Goal: Information Seeking & Learning: Learn about a topic

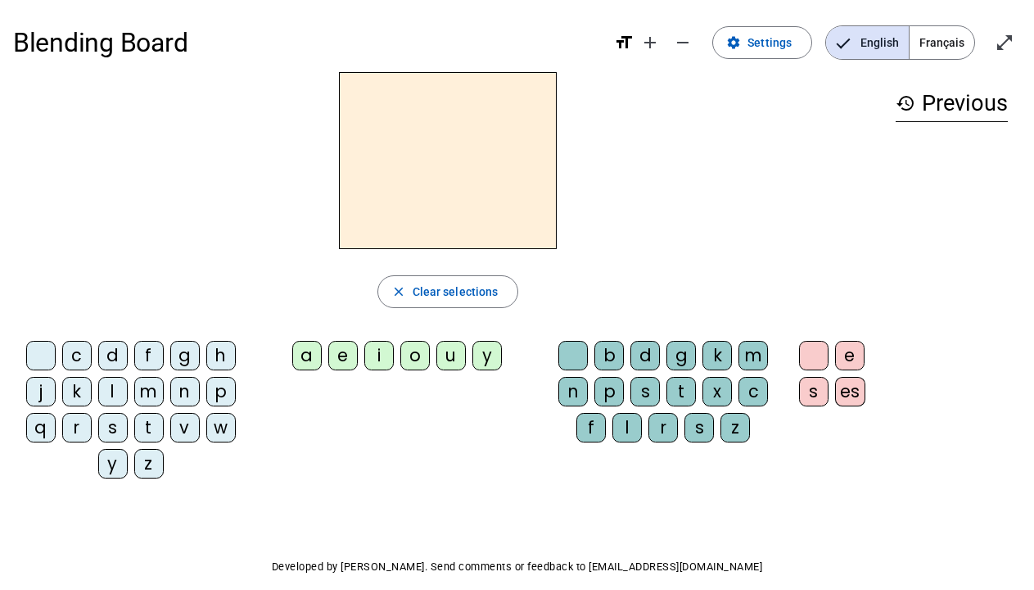
click at [159, 389] on div "m" at bounding box center [148, 391] width 29 height 29
click at [305, 366] on div "a" at bounding box center [306, 355] width 29 height 29
click at [349, 356] on div "e" at bounding box center [342, 355] width 29 height 29
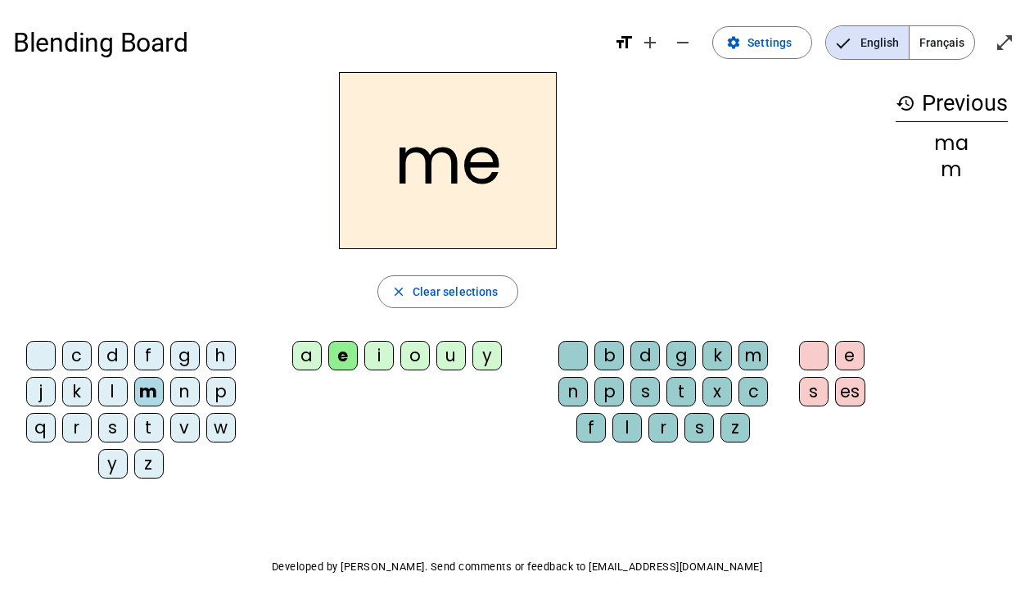
click at [371, 355] on div "i" at bounding box center [378, 355] width 29 height 29
click at [315, 356] on div "a" at bounding box center [306, 355] width 29 height 29
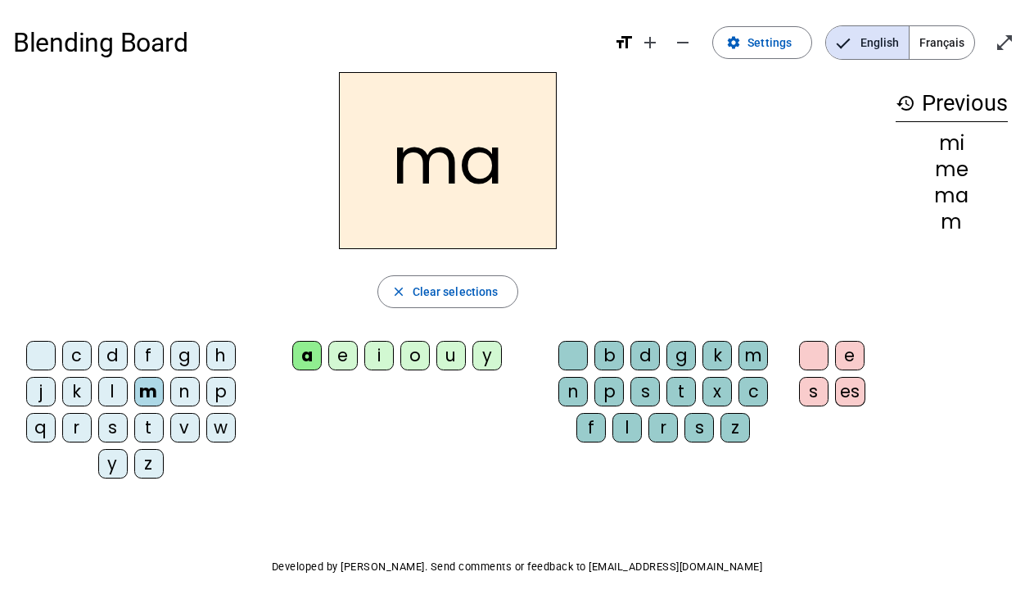
click at [184, 395] on div "n" at bounding box center [184, 391] width 29 height 29
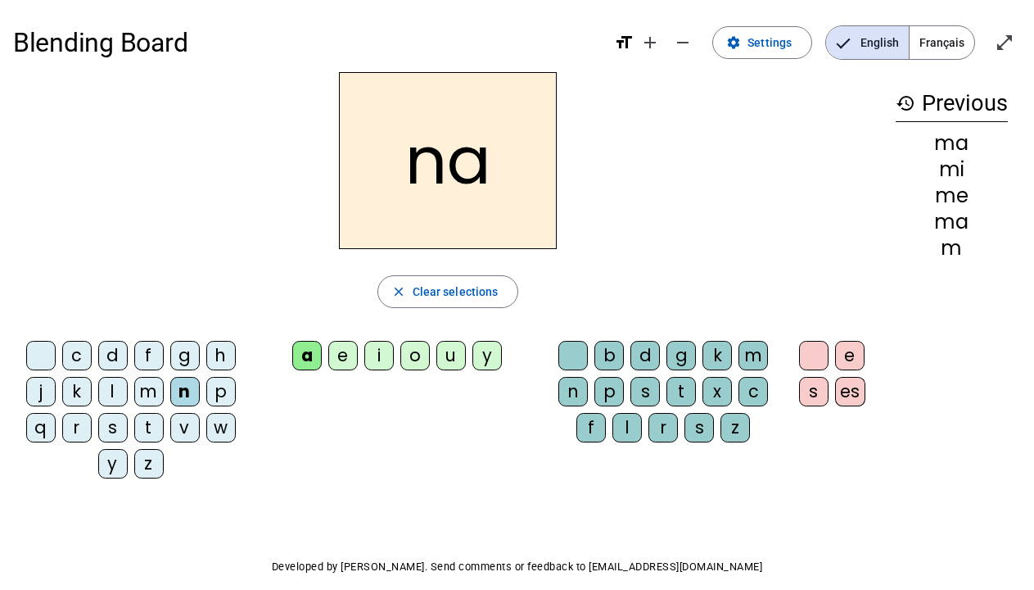
click at [156, 424] on div "t" at bounding box center [148, 427] width 29 height 29
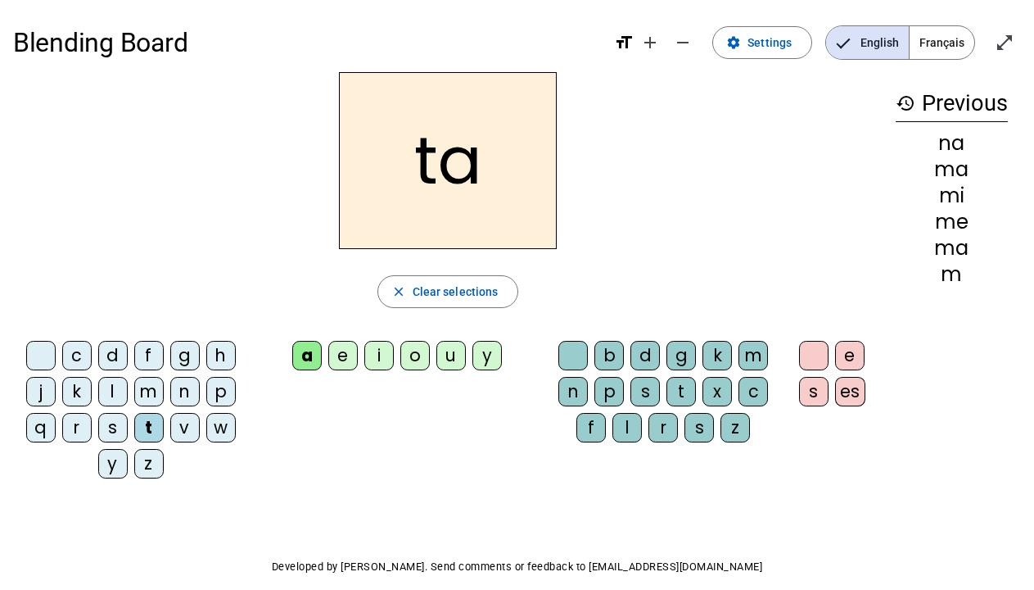
click at [115, 425] on div "s" at bounding box center [112, 427] width 29 height 29
click at [88, 427] on div "r" at bounding box center [76, 427] width 29 height 29
click at [86, 395] on div "k" at bounding box center [76, 391] width 29 height 29
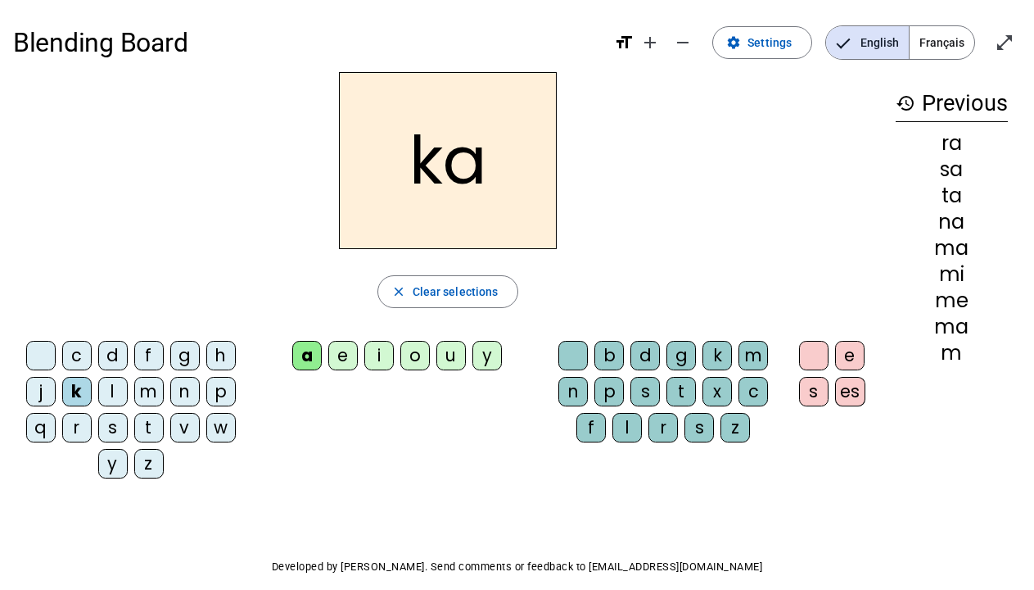
click at [931, 43] on span "Français" at bounding box center [942, 42] width 65 height 33
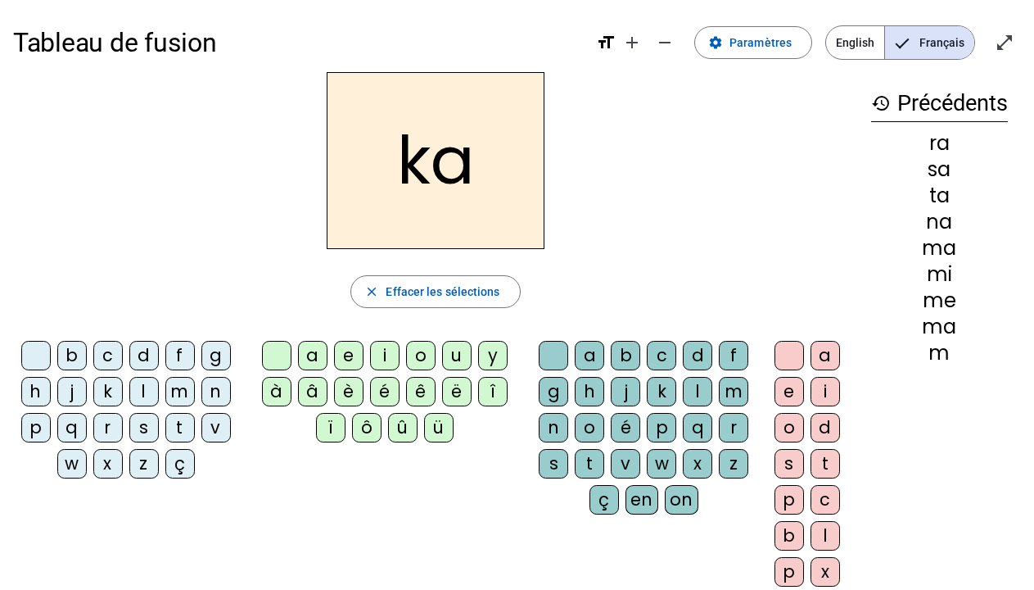
click at [844, 43] on span "English" at bounding box center [855, 42] width 58 height 33
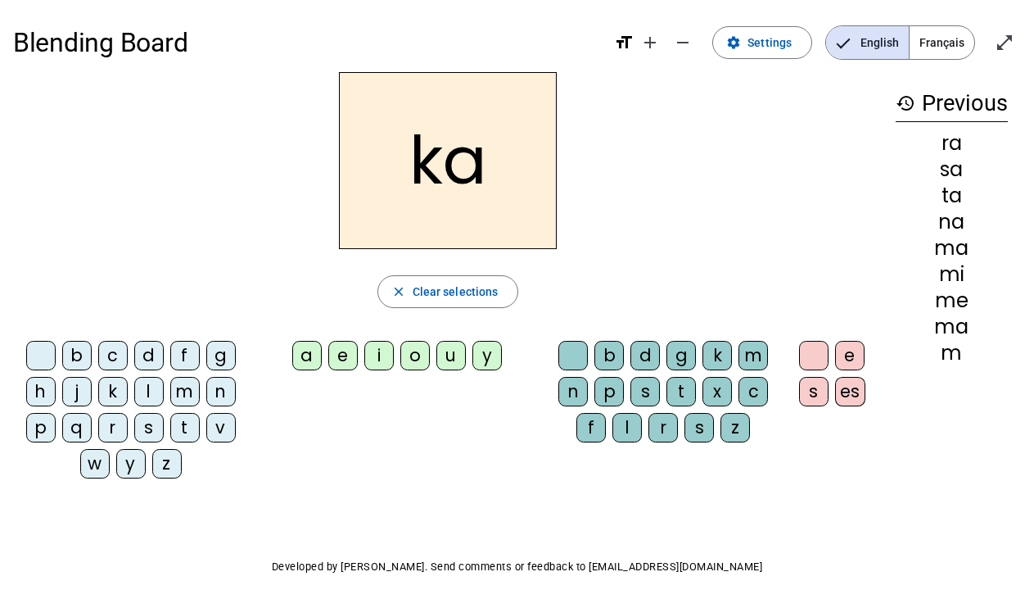
click at [950, 147] on div "ra" at bounding box center [952, 143] width 112 height 20
click at [954, 357] on div "m" at bounding box center [952, 353] width 112 height 20
click at [954, 335] on div "ma" at bounding box center [952, 327] width 112 height 20
click at [911, 99] on mat-icon "history" at bounding box center [906, 103] width 20 height 20
click at [143, 400] on div "l" at bounding box center [148, 391] width 29 height 29
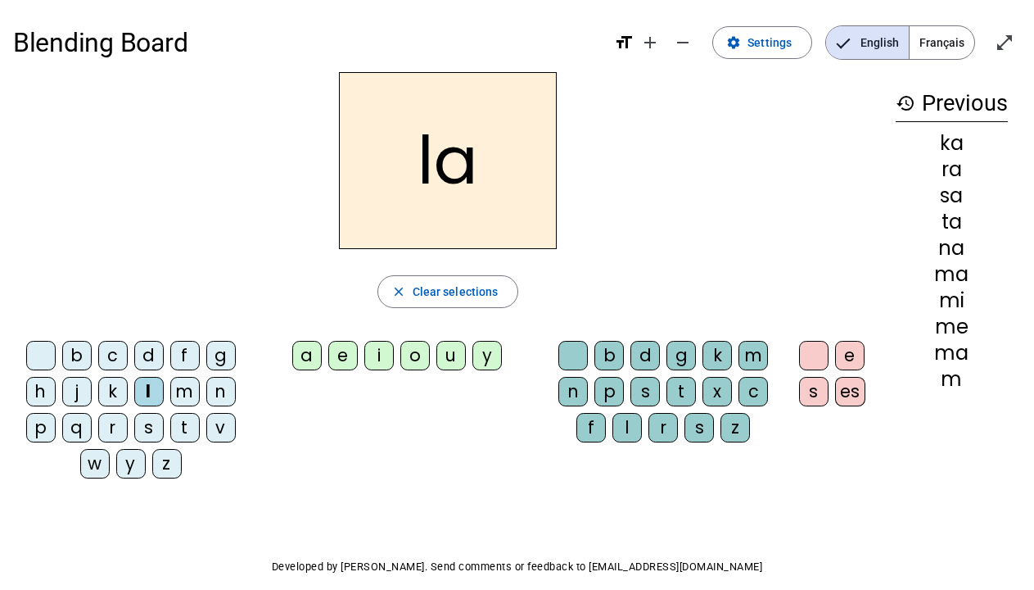
click at [143, 400] on div "l" at bounding box center [148, 391] width 29 height 29
click at [489, 180] on h2 "la" at bounding box center [448, 160] width 218 height 177
click at [217, 357] on div "g" at bounding box center [220, 355] width 29 height 29
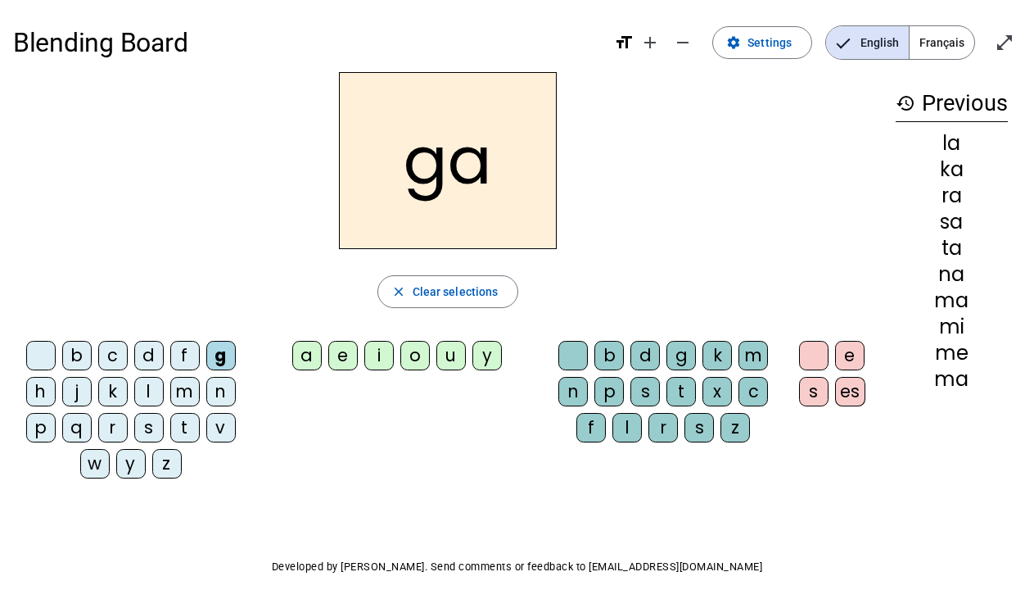
click at [188, 386] on div "m" at bounding box center [184, 391] width 29 height 29
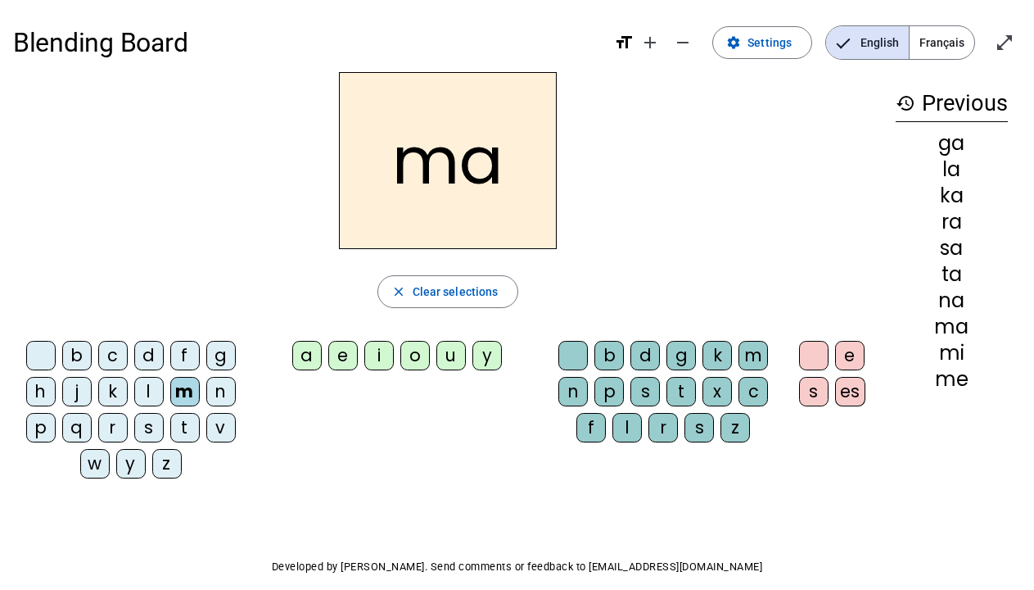
click at [152, 392] on div "l" at bounding box center [148, 391] width 29 height 29
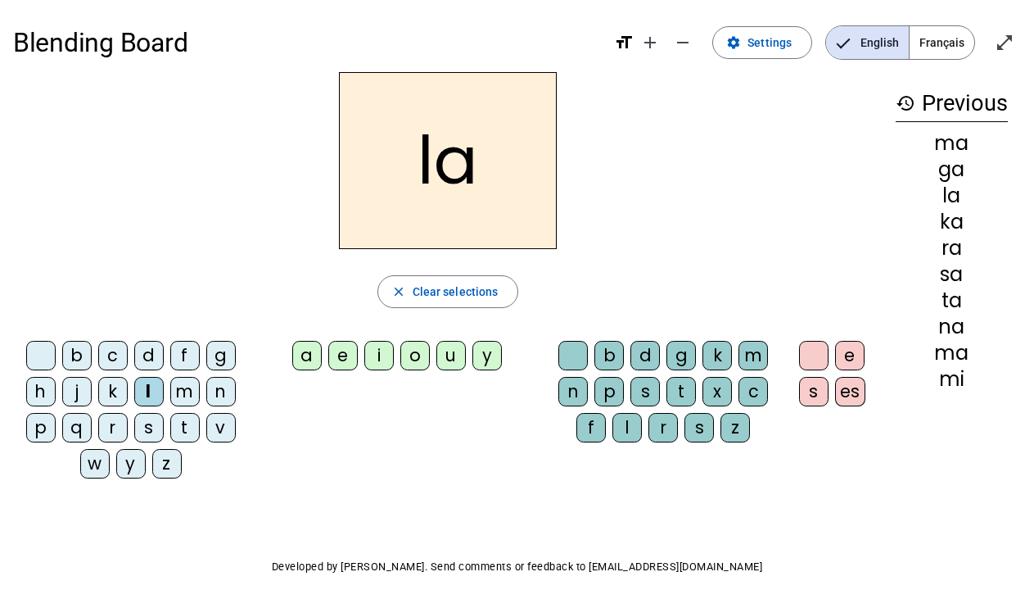
click at [570, 394] on div "n" at bounding box center [573, 391] width 29 height 29
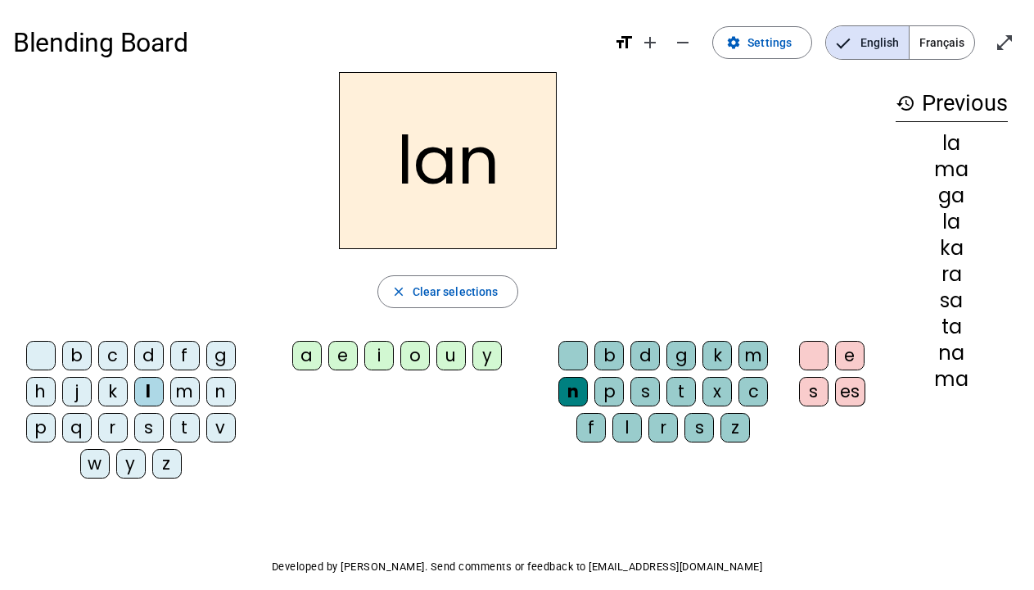
click at [646, 387] on div "s" at bounding box center [645, 391] width 29 height 29
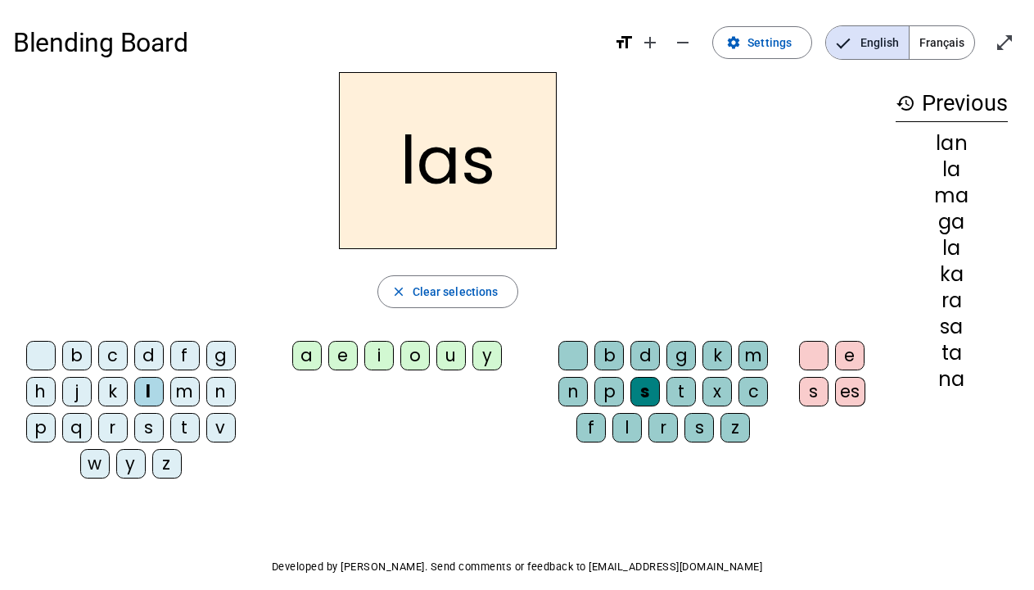
click at [630, 430] on div "l" at bounding box center [627, 427] width 29 height 29
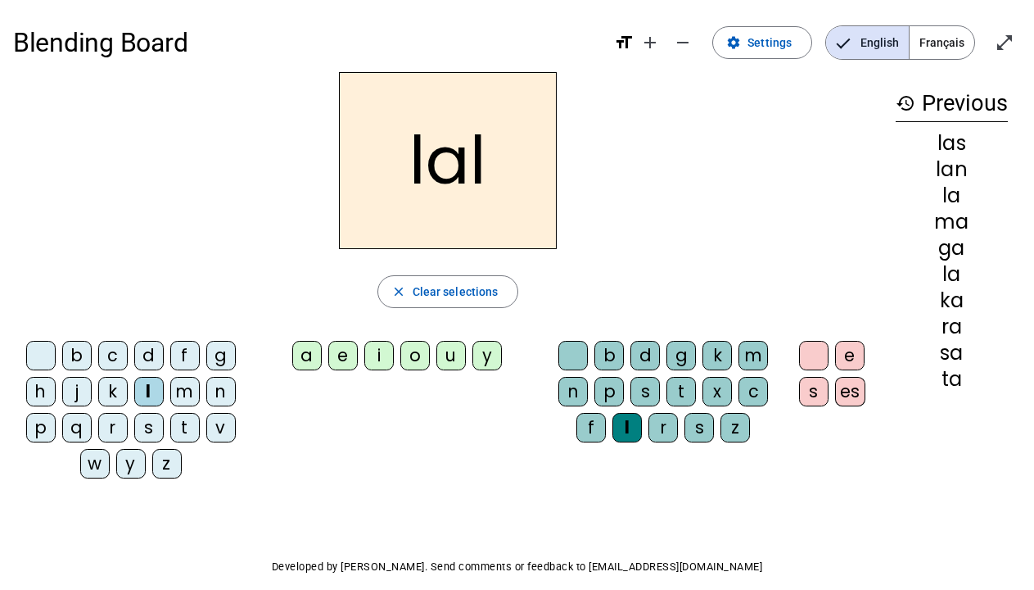
click at [686, 395] on div "t" at bounding box center [681, 391] width 29 height 29
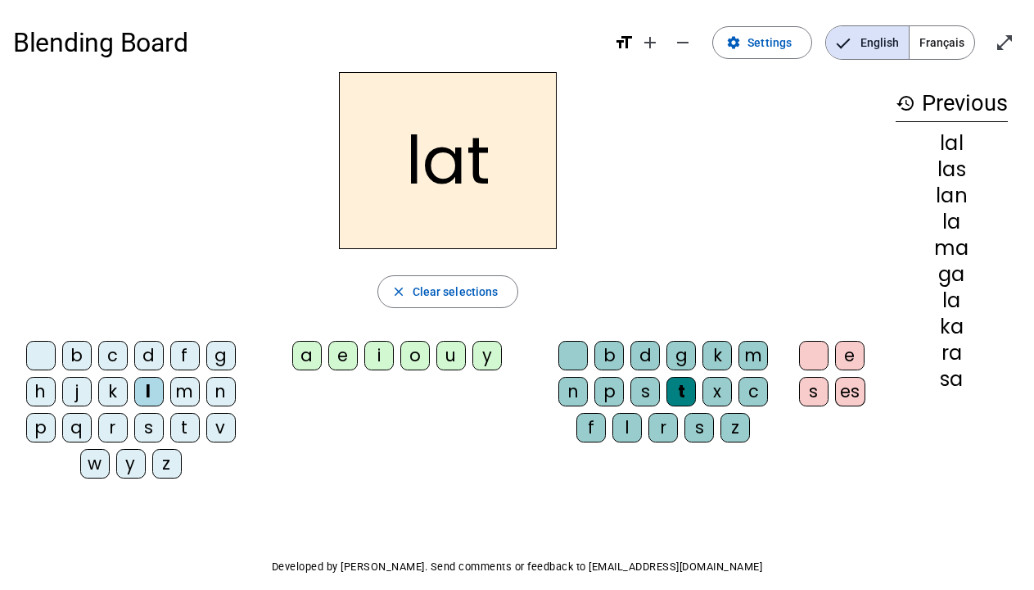
click at [846, 387] on div "es" at bounding box center [850, 391] width 30 height 29
